Goal: Information Seeking & Learning: Stay updated

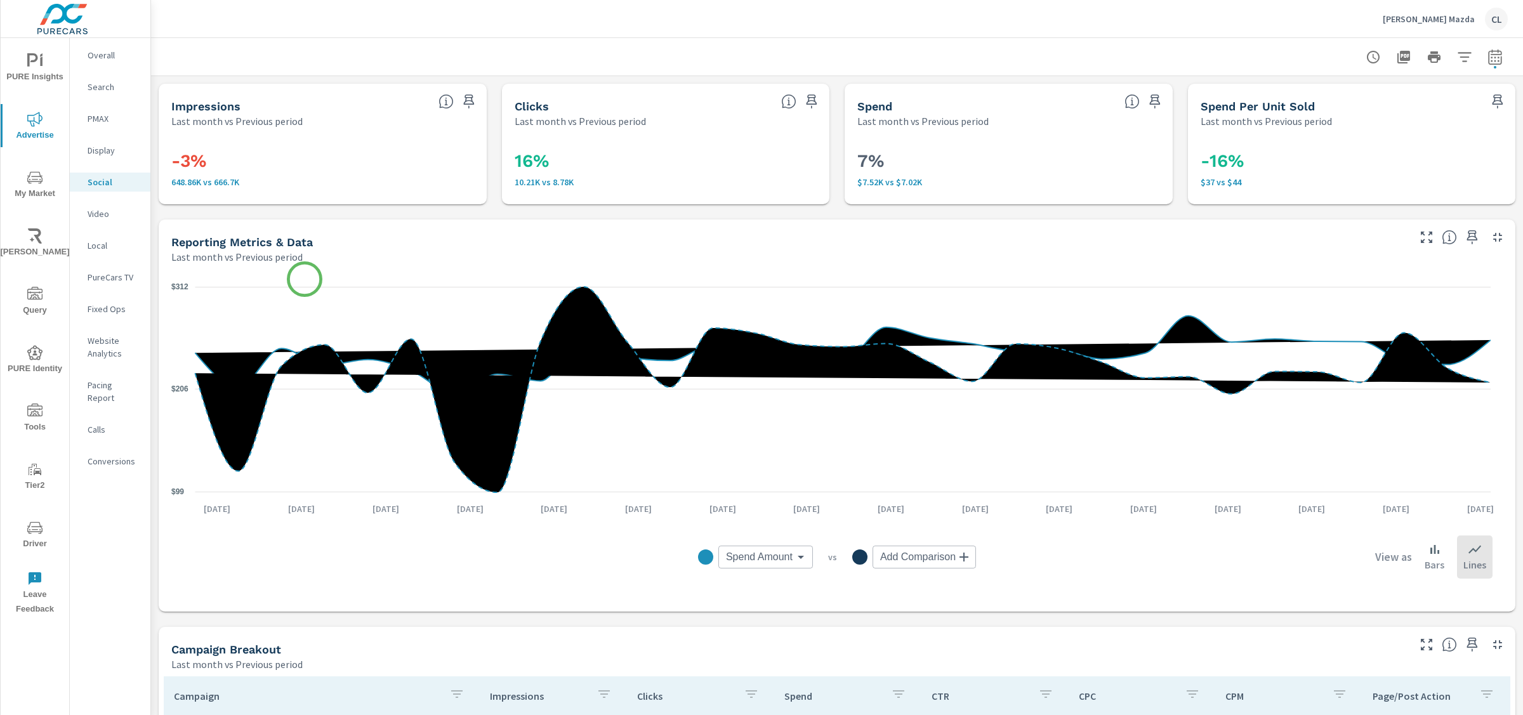
scroll to position [447, 0]
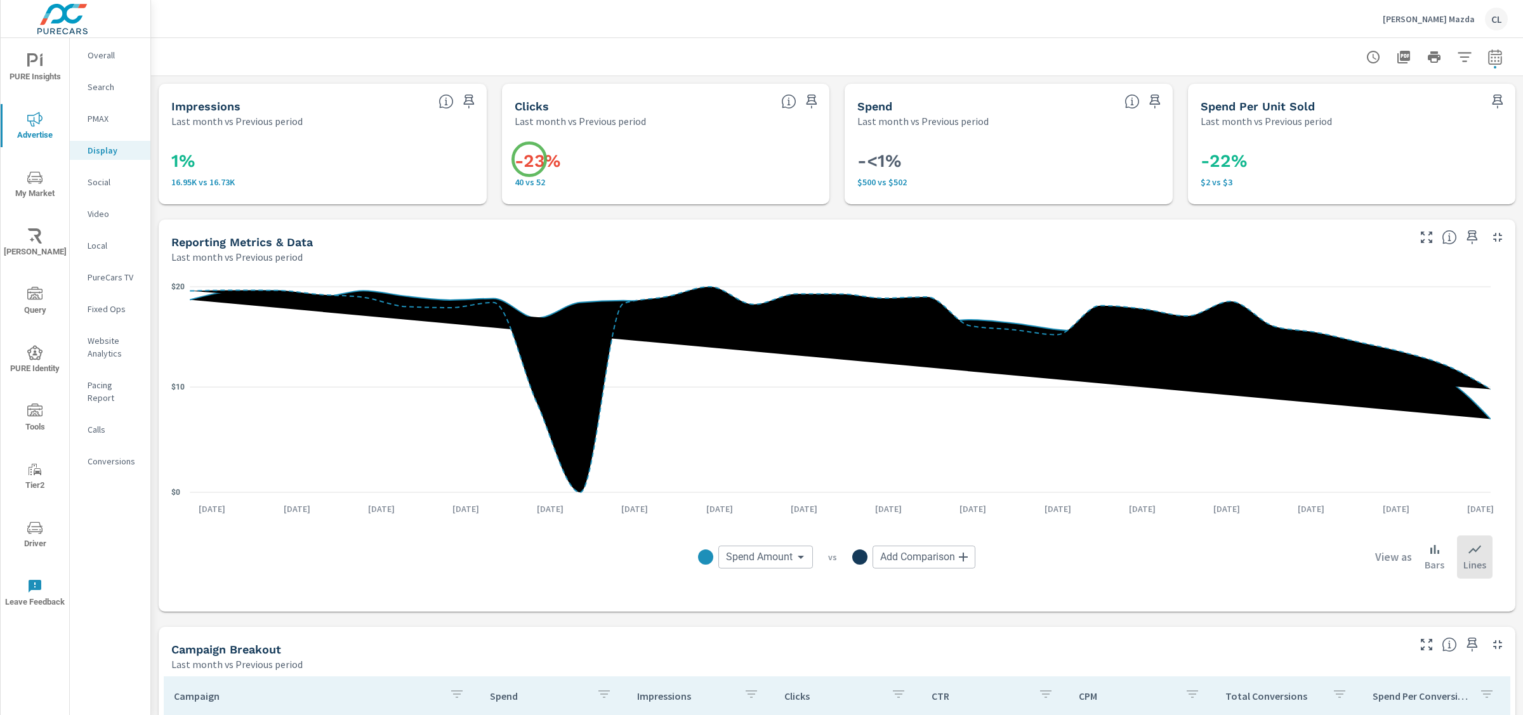
scroll to position [447, 0]
